Goal: Communication & Community: Ask a question

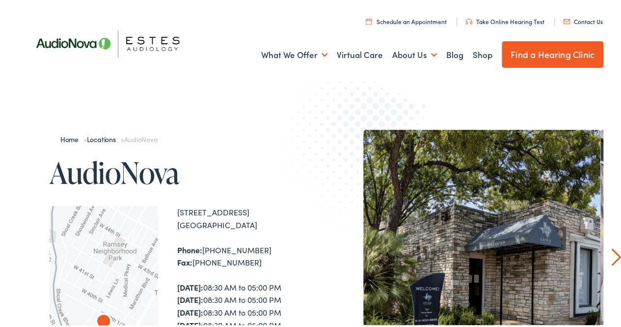
click at [566, 15] on ul "Schedule an Appointment Take Online [MEDICAL_DATA] Contact Us Find a Hearing Cl…" at bounding box center [317, 18] width 585 height 13
click at [568, 23] on link "Contact Us" at bounding box center [583, 19] width 40 height 8
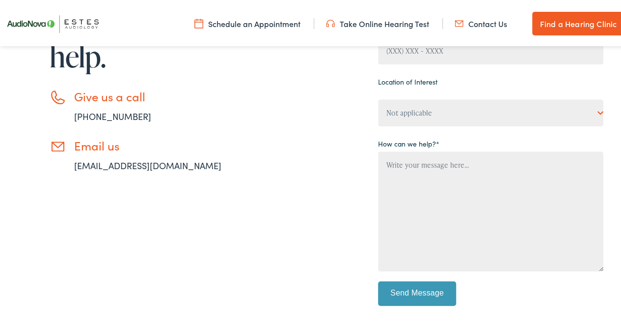
scroll to position [231, 0]
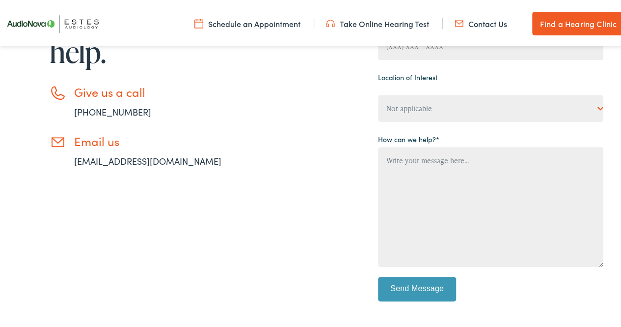
click at [167, 161] on link "[EMAIL_ADDRESS][DOMAIN_NAME]" at bounding box center [147, 159] width 147 height 12
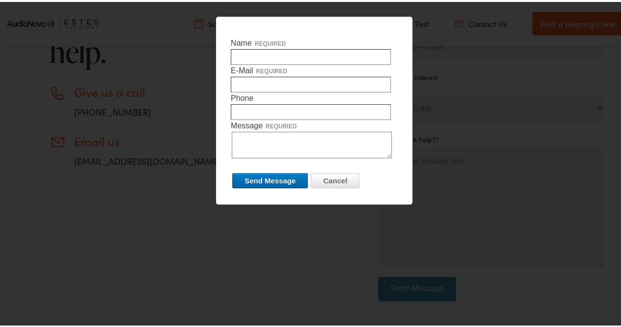
click at [296, 49] on input "Name required" at bounding box center [311, 55] width 160 height 16
type input "Adeline Abraham"
click at [278, 83] on input "E-Mail required" at bounding box center [311, 83] width 160 height 16
type input "adelineabraham45@gmail.com"
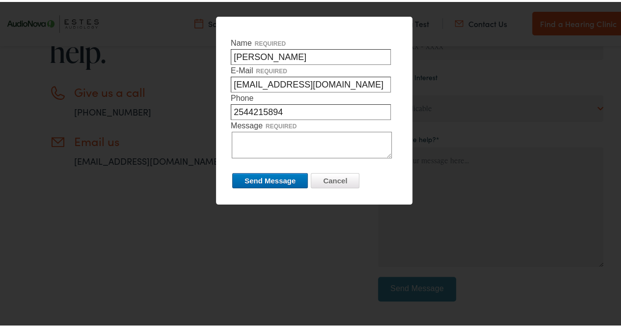
click at [245, 110] on input "2544215894" at bounding box center [311, 110] width 160 height 16
click at [262, 109] on input "254-4215894" at bounding box center [311, 110] width 160 height 16
type input "254-421-5894"
click at [271, 139] on textarea "Message required" at bounding box center [312, 143] width 160 height 27
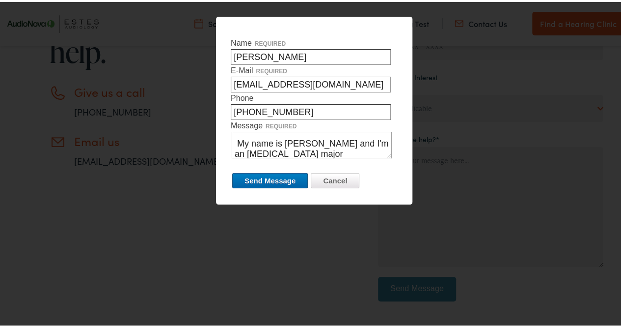
click at [246, 148] on textarea "Good evening, My name is Adeline Abraham and I'm an Audiology major" at bounding box center [312, 143] width 160 height 27
click at [368, 149] on textarea "Good evening, My name is Adeline Abraham and I am currently an Audiology major" at bounding box center [312, 143] width 160 height 27
click at [272, 147] on textarea "Good evening, My name is Adeline Abraham and I am currently an Audiology major …" at bounding box center [312, 143] width 160 height 27
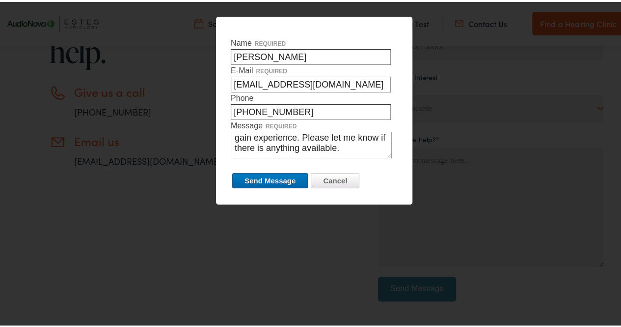
scroll to position [110, 0]
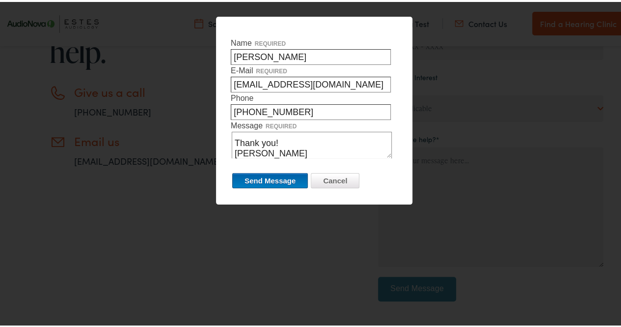
type textarea "Good evening, My name is Adeline Abraham and I am currently an Audiology major …"
click at [284, 183] on input "Send Message" at bounding box center [270, 178] width 76 height 15
